Goal: Task Accomplishment & Management: Manage account settings

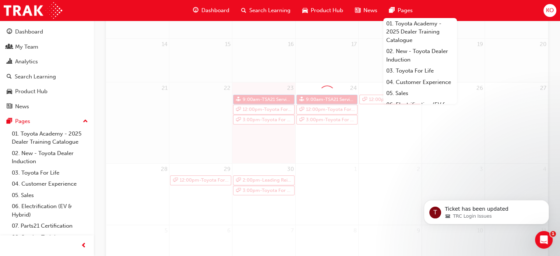
scroll to position [180, 0]
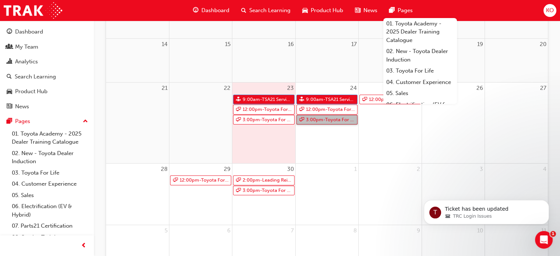
click at [318, 122] on link "3:00pm - Toyota For Life In Action - Virtual Classroom" at bounding box center [326, 120] width 61 height 10
click at [312, 109] on link "12:00pm - Toyota For Life In Action - Virtual Classroom" at bounding box center [326, 109] width 61 height 10
click at [371, 100] on link "12:00pm - Toyota For Life In Action - Virtual Classroom" at bounding box center [389, 100] width 61 height 10
click at [250, 195] on div "30 2:00pm - Leading Reignite Part 2 - Virtual Classroom 3:00pm - Toyota For Lif…" at bounding box center [263, 193] width 63 height 61
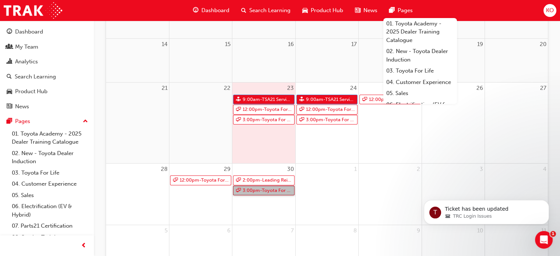
click at [249, 190] on link "3:00pm - Toyota For Life In Action - Virtual Classroom" at bounding box center [263, 190] width 61 height 10
click at [210, 178] on link "12:00pm - Toyota For Life In Action - Virtual Classroom" at bounding box center [200, 180] width 61 height 10
click at [396, 158] on div "25 12:00pm - Toyota For Life In Action - Virtual Classroom" at bounding box center [389, 122] width 63 height 80
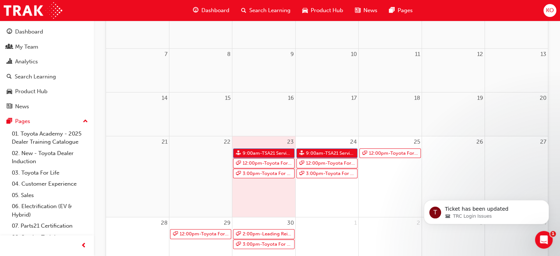
scroll to position [188, 0]
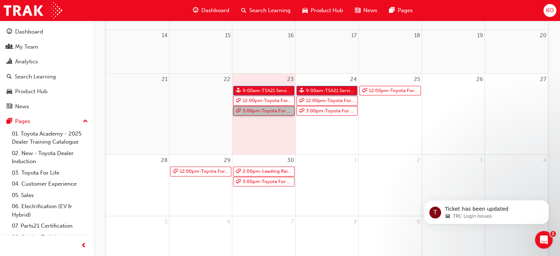
click at [273, 111] on link "3:00pm - Toyota For Life In Action - Virtual Classroom" at bounding box center [263, 111] width 61 height 10
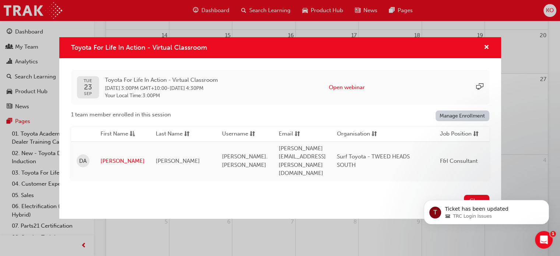
click at [466, 121] on link "Manage Enrollment" at bounding box center [462, 115] width 54 height 11
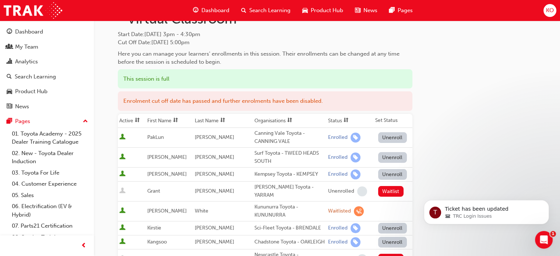
scroll to position [48, 0]
click at [383, 156] on button "Unenroll" at bounding box center [392, 157] width 29 height 11
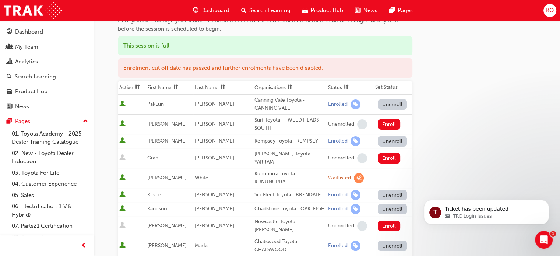
scroll to position [82, 0]
click at [378, 122] on button "Enroll" at bounding box center [389, 123] width 22 height 11
click at [294, 124] on div "Surf Toyota - TWEED HEADS SOUTH" at bounding box center [289, 123] width 71 height 17
click at [405, 103] on div "Unenroll" at bounding box center [394, 103] width 33 height 11
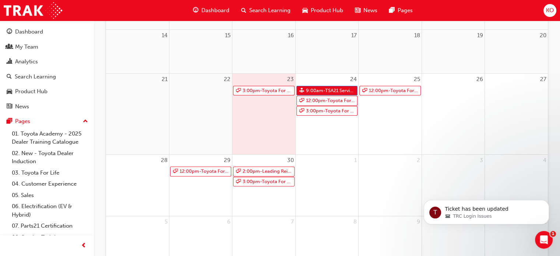
scroll to position [143, 0]
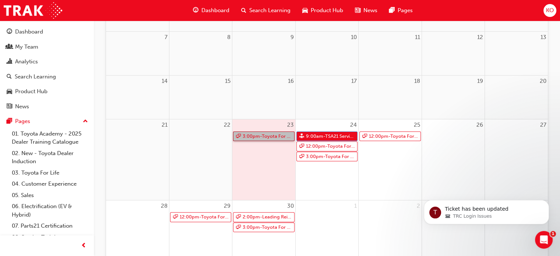
click at [273, 137] on link "3:00pm - Toyota For Life In Action - Virtual Classroom" at bounding box center [263, 136] width 61 height 10
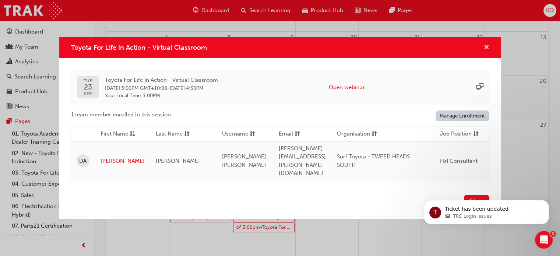
click at [487, 51] on span "cross-icon" at bounding box center [486, 48] width 6 height 7
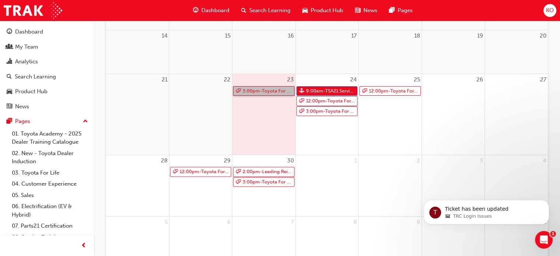
scroll to position [191, 0]
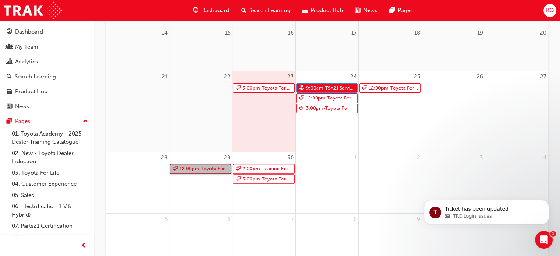
click at [210, 169] on link "12:00pm - Toyota For Life In Action - Virtual Classroom" at bounding box center [200, 169] width 61 height 10
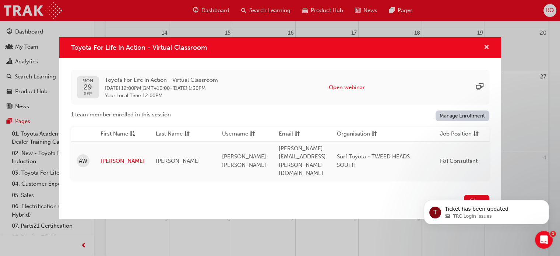
click at [488, 51] on span "cross-icon" at bounding box center [486, 48] width 6 height 7
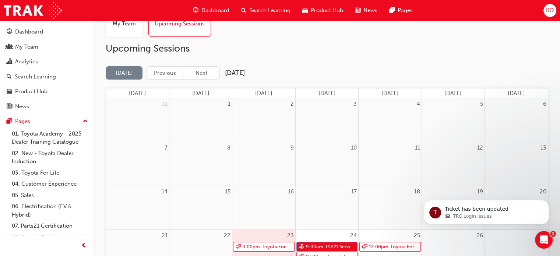
scroll to position [0, 0]
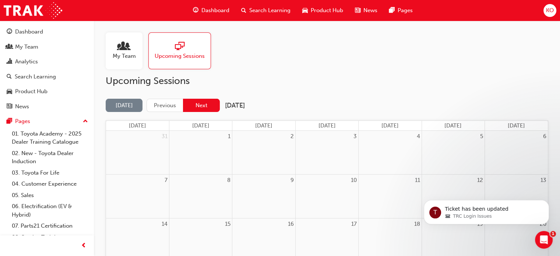
click at [197, 104] on button "Next" at bounding box center [201, 106] width 37 height 14
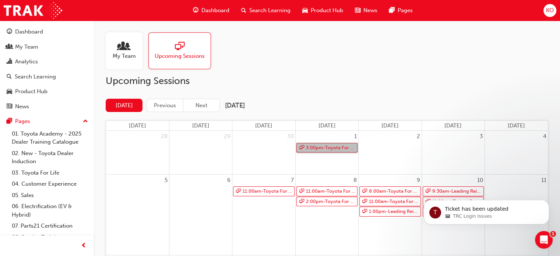
click at [332, 145] on link "3:00pm - Toyota For Life In Action - Virtual Classroom" at bounding box center [326, 148] width 61 height 10
click at [271, 196] on div "11:00am - Toyota For Life In Action - Virtual Classroom" at bounding box center [263, 191] width 63 height 11
click at [271, 194] on link "11:00am - Toyota For Life In Action - Virtual Classroom" at bounding box center [263, 191] width 61 height 10
click at [132, 53] on span "My Team" at bounding box center [124, 56] width 23 height 8
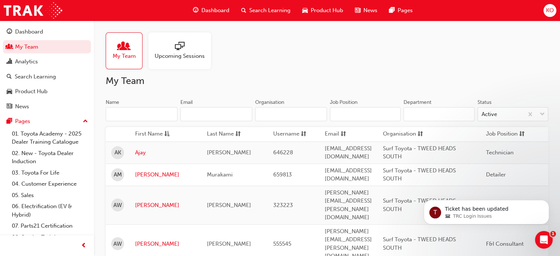
click at [174, 109] on input "Name" at bounding box center [142, 114] width 72 height 14
click at [167, 111] on input "Name" at bounding box center [142, 114] width 72 height 14
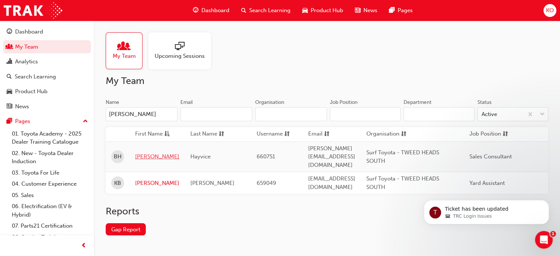
type input "[PERSON_NAME]"
click at [144, 154] on link "[PERSON_NAME]" at bounding box center [157, 156] width 44 height 8
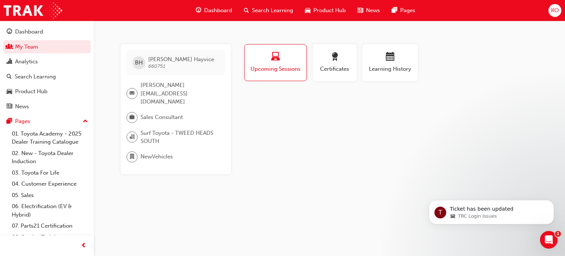
click at [336, 153] on div "Profile Upcoming Sessions Certificates Learning History [PERSON_NAME] 660751 [P…" at bounding box center [391, 109] width 296 height 130
click at [47, 47] on link "My Team" at bounding box center [47, 47] width 88 height 14
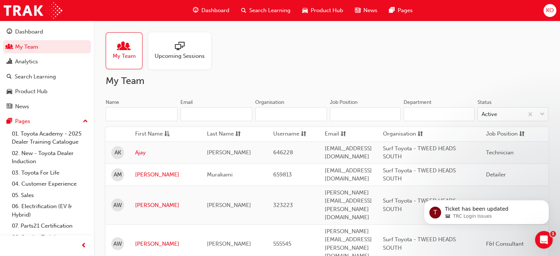
click at [179, 52] on span "sessionType_ONLINE_URL-icon" at bounding box center [180, 47] width 10 height 10
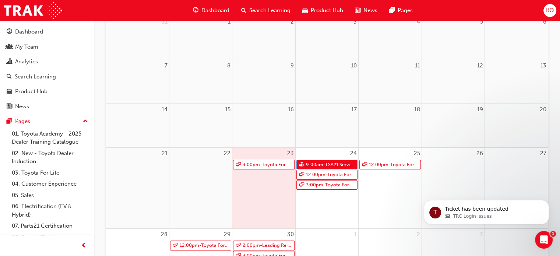
scroll to position [114, 0]
click at [265, 163] on link "3:00pm - Toyota For Life In Action - Virtual Classroom" at bounding box center [263, 165] width 61 height 10
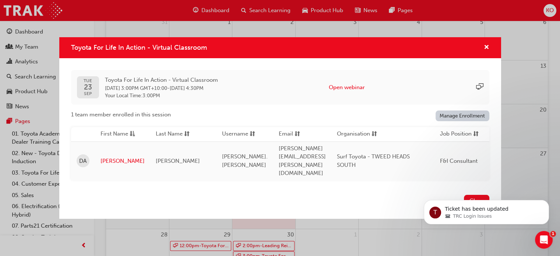
click at [459, 121] on link "Manage Enrollment" at bounding box center [462, 115] width 54 height 11
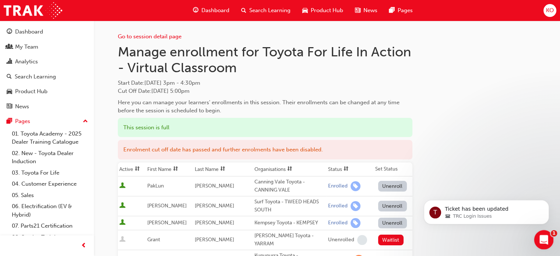
click at [540, 236] on icon "Open Intercom Messenger" at bounding box center [542, 239] width 12 height 12
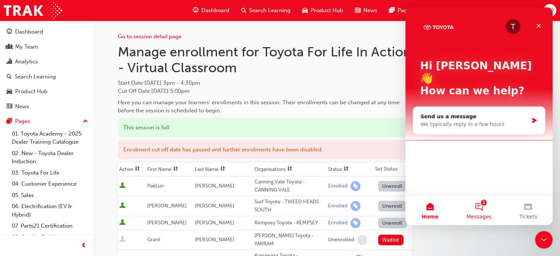
click at [461, 184] on div "T Hi [PERSON_NAME] 👋 How can we help? Send us a message We typically reply in a…" at bounding box center [478, 101] width 147 height 188
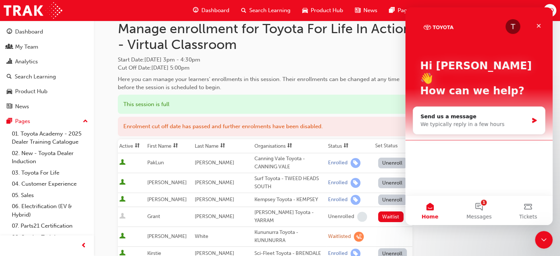
scroll to position [24, 0]
click at [478, 202] on button "1 Messages" at bounding box center [478, 209] width 49 height 29
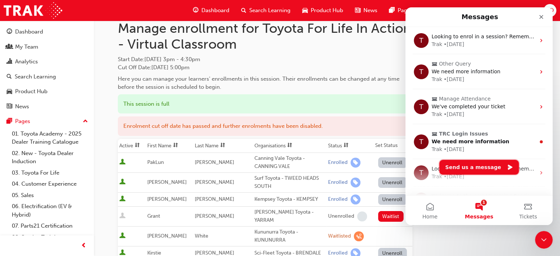
click at [483, 167] on button "Send us a message" at bounding box center [478, 167] width 79 height 15
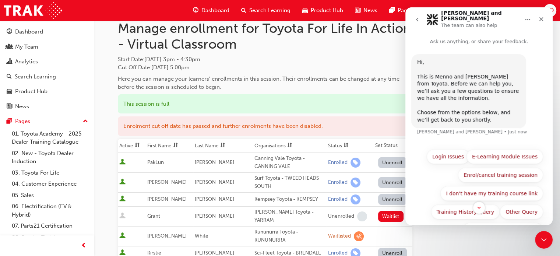
scroll to position [20, 0]
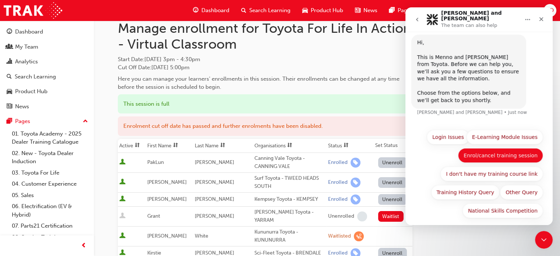
click at [498, 152] on button "Enrol/cancel training session" at bounding box center [500, 155] width 85 height 15
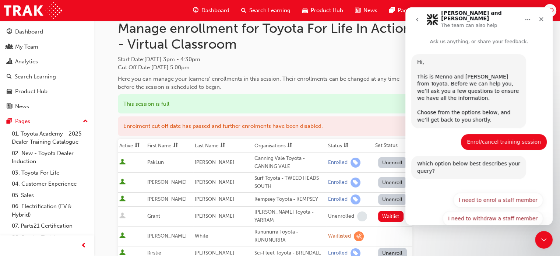
scroll to position [45, 0]
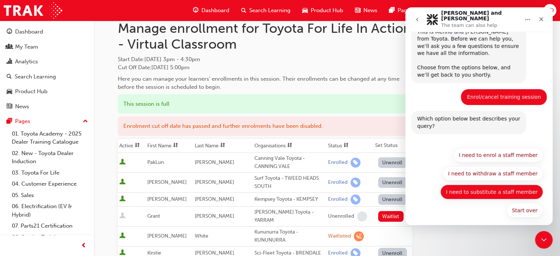
click at [498, 188] on button "I need to substitute a staff member" at bounding box center [491, 191] width 103 height 15
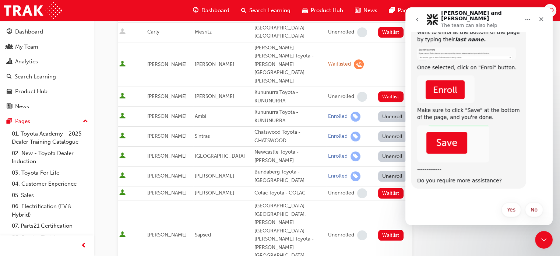
scroll to position [0, 0]
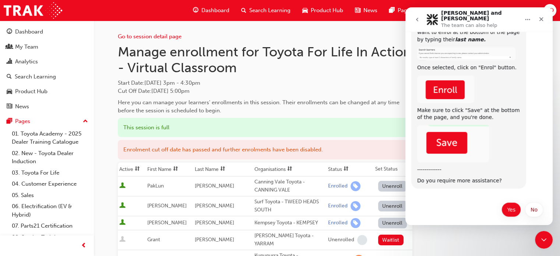
click at [508, 208] on button "Yes" at bounding box center [511, 209] width 20 height 15
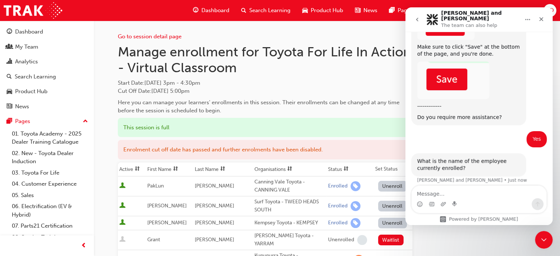
scroll to position [344, 0]
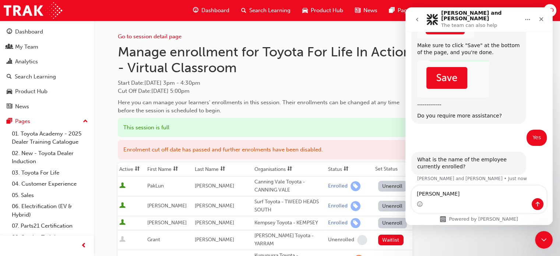
type textarea "[PERSON_NAME]"
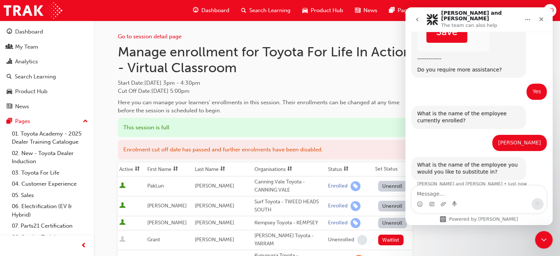
scroll to position [394, 0]
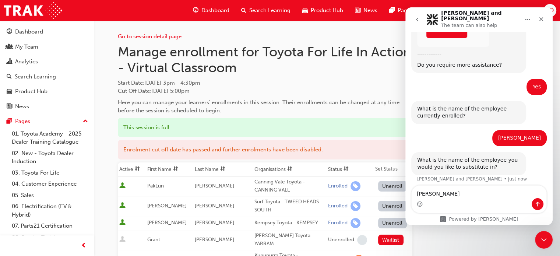
type textarea "[PERSON_NAME]"
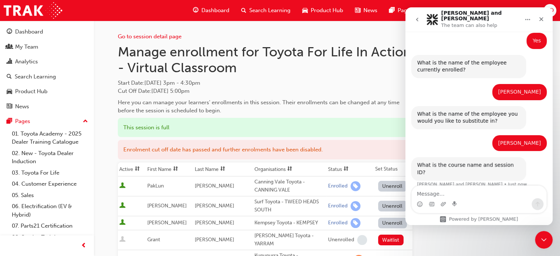
scroll to position [439, 0]
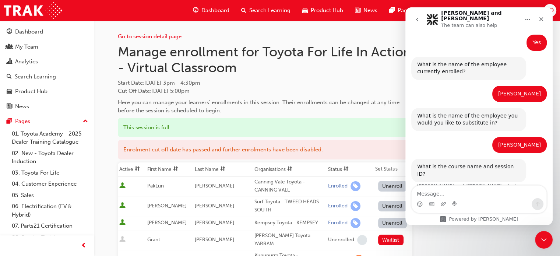
click at [236, 70] on h1 "Manage enrollment for Toyota For Life In Action - Virtual Classroom" at bounding box center [265, 60] width 294 height 32
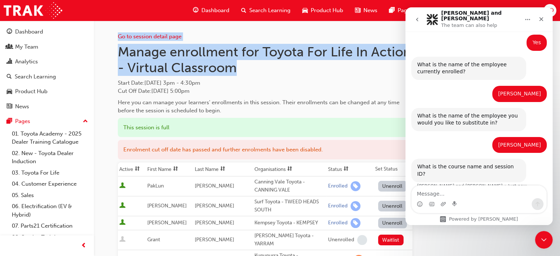
copy div "Go to session detail page Manage enrollment for Toyota For Life In Action - Vir…"
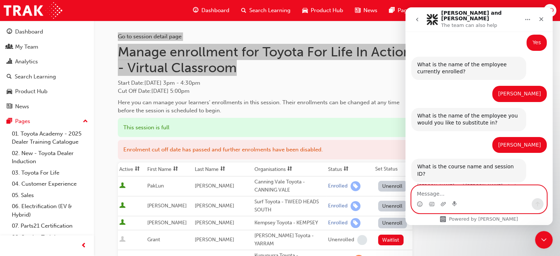
click at [443, 191] on textarea "Message…" at bounding box center [478, 191] width 135 height 13
paste textarea "Go to session detail page Manage enrollment for Toyota For Life In Action - Vir…"
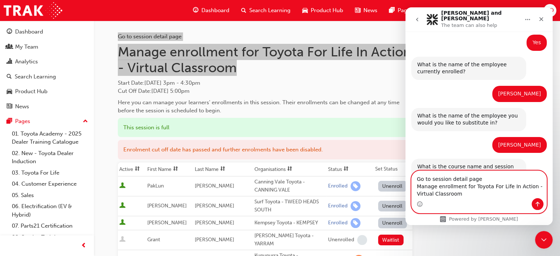
scroll to position [453, 0]
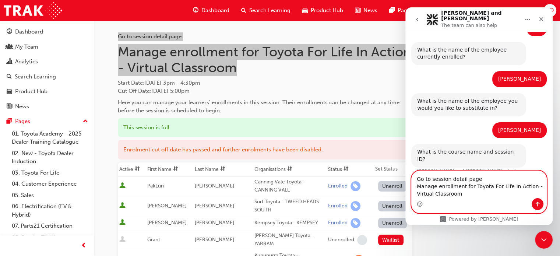
drag, startPoint x: 475, startPoint y: 181, endPoint x: 408, endPoint y: 177, distance: 67.8
click at [408, 177] on div "Go to session detail page Manage enrollment for Toyota For Life In Action - Vir…" at bounding box center [478, 191] width 147 height 43
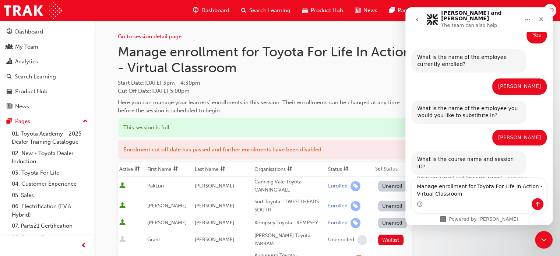
click at [294, 97] on div "Manage enrollment for Toyota For Life In Action - Virtual Classroom Start Date …" at bounding box center [265, 79] width 294 height 71
click at [160, 36] on link "Go to session detail page" at bounding box center [150, 36] width 64 height 7
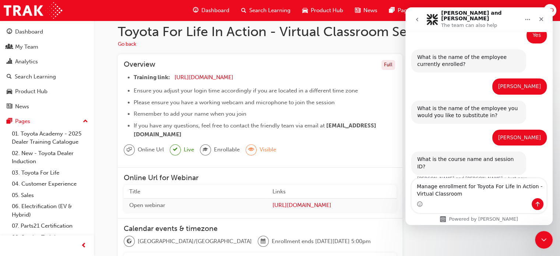
scroll to position [9, 0]
click at [469, 197] on textarea "Manage enrollment for Toyota For Life In Action - Virtual Classroom" at bounding box center [478, 188] width 135 height 20
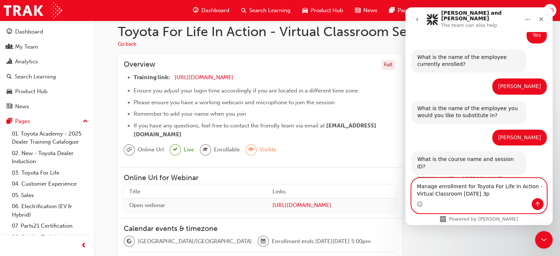
type textarea "Manage enrollment for Toyota For Life In Action - Virtual Classroom [DATE] 3pm"
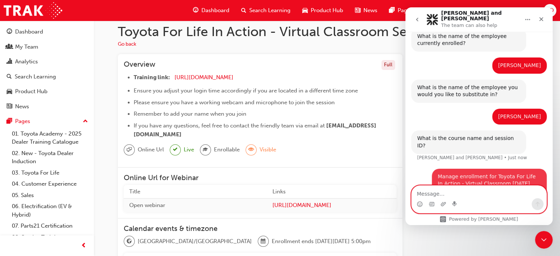
scroll to position [468, 0]
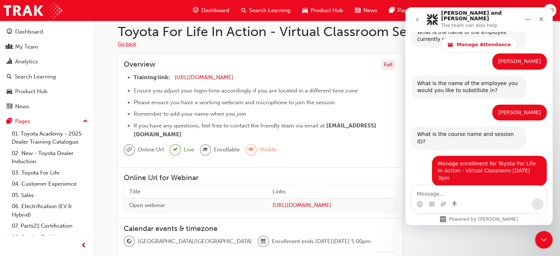
click at [130, 43] on button "Go back" at bounding box center [127, 44] width 18 height 8
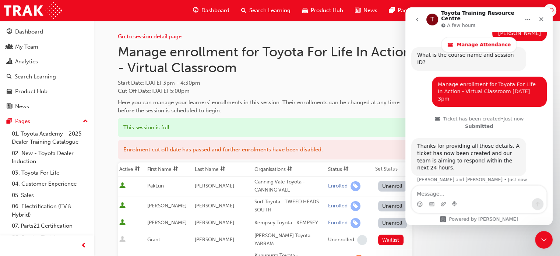
click at [166, 36] on link "Go to session detail page" at bounding box center [150, 36] width 64 height 7
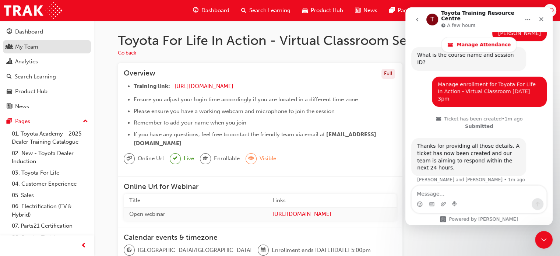
click at [22, 49] on div "My Team" at bounding box center [26, 47] width 23 height 8
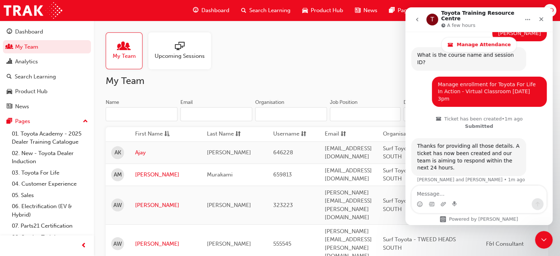
click at [197, 52] on span "Upcoming Sessions" at bounding box center [180, 56] width 50 height 8
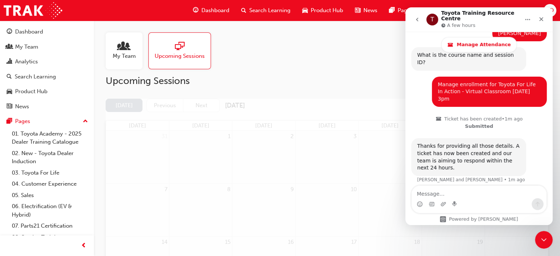
scroll to position [49, 0]
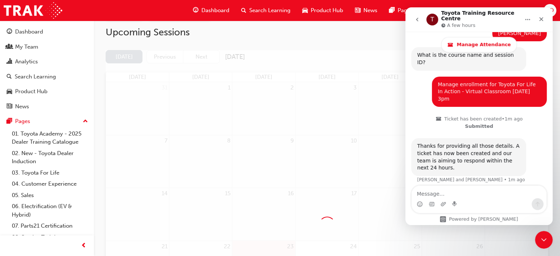
click at [418, 19] on icon "go back" at bounding box center [417, 20] width 6 height 6
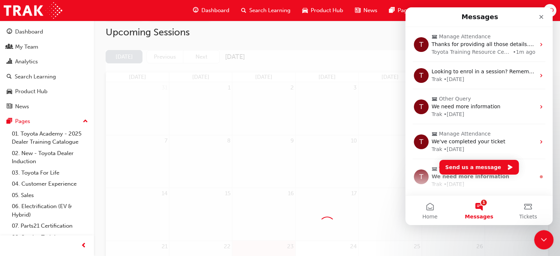
click at [543, 239] on icon "Close Intercom Messenger" at bounding box center [542, 238] width 9 height 9
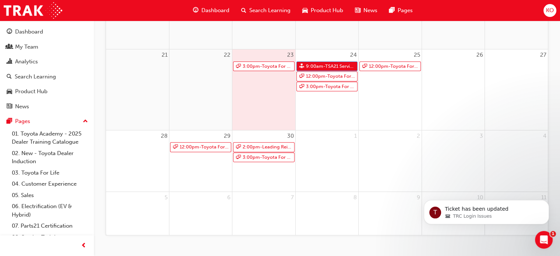
scroll to position [215, 0]
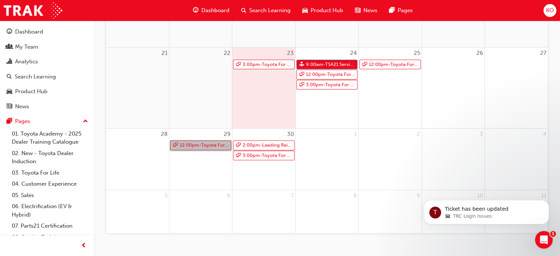
click at [223, 144] on link "12:00pm - Toyota For Life In Action - Virtual Classroom" at bounding box center [200, 145] width 61 height 10
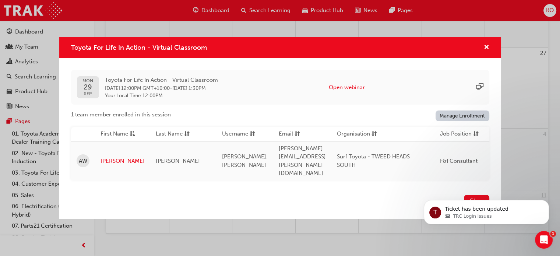
click at [442, 121] on link "Manage Enrollment" at bounding box center [462, 115] width 54 height 11
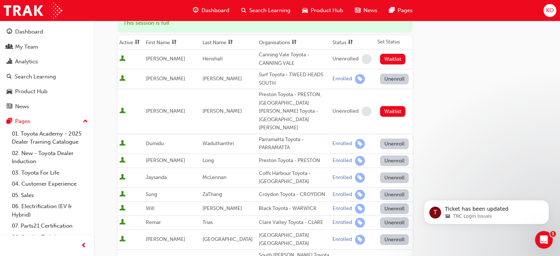
scroll to position [104, 0]
click at [390, 75] on button "Unenroll" at bounding box center [394, 79] width 29 height 11
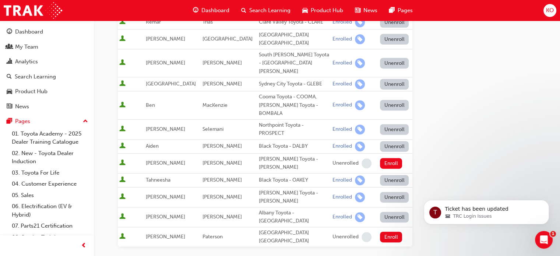
scroll to position [366, 0]
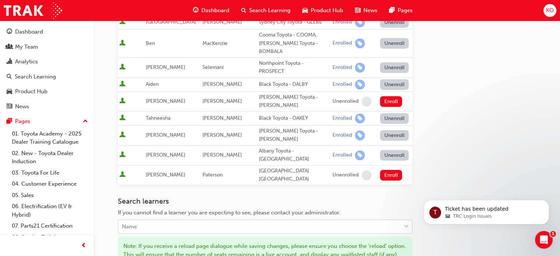
click at [297, 220] on div "Name" at bounding box center [259, 226] width 283 height 13
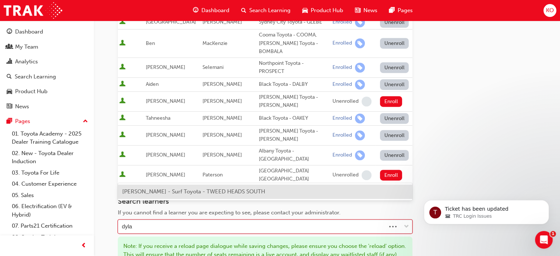
type input "[PERSON_NAME]"
click at [295, 189] on div "[PERSON_NAME] - Surf Toyota - TWEED HEADS SOUTH" at bounding box center [265, 191] width 294 height 14
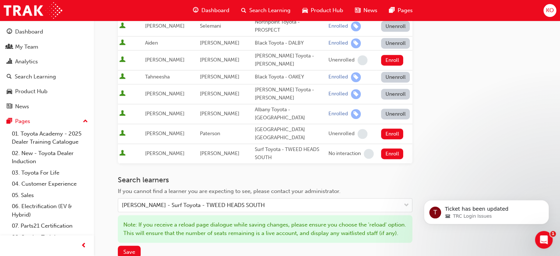
scroll to position [415, 0]
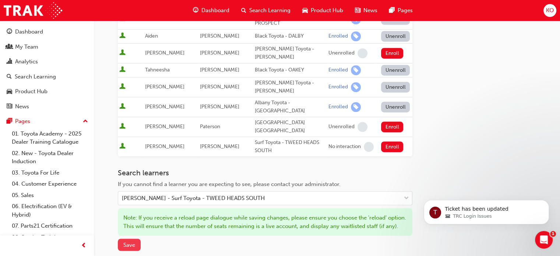
click at [134, 241] on span "Save" at bounding box center [129, 244] width 12 height 7
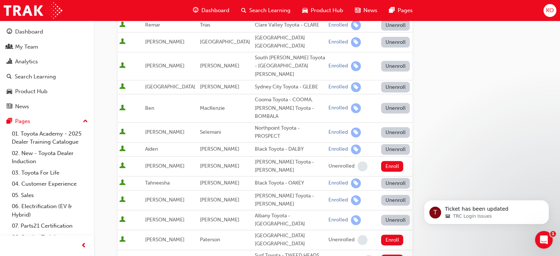
scroll to position [302, 0]
click at [390, 254] on button "Enroll" at bounding box center [392, 259] width 22 height 11
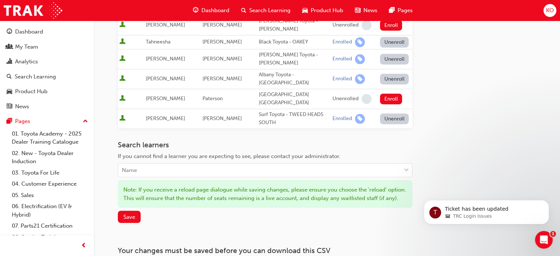
scroll to position [442, 0]
click at [134, 214] on span "Save" at bounding box center [129, 217] width 12 height 7
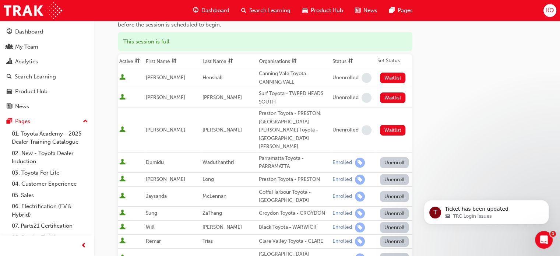
scroll to position [0, 0]
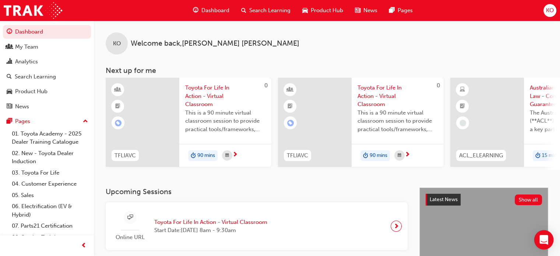
click at [545, 238] on icon "Open Intercom Messenger" at bounding box center [543, 240] width 8 height 10
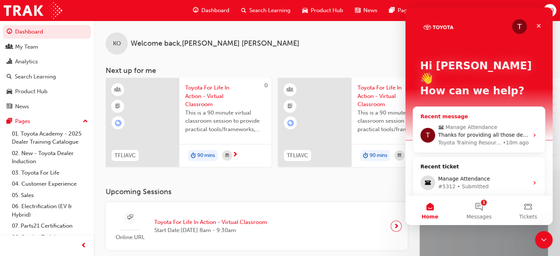
click at [491, 139] on div "Toyota Training Resource Centre" at bounding box center [469, 143] width 63 height 8
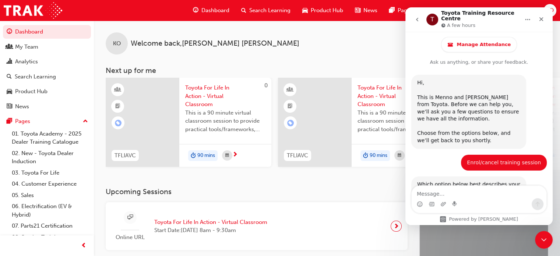
scroll to position [571, 0]
